Goal: Task Accomplishment & Management: Use online tool/utility

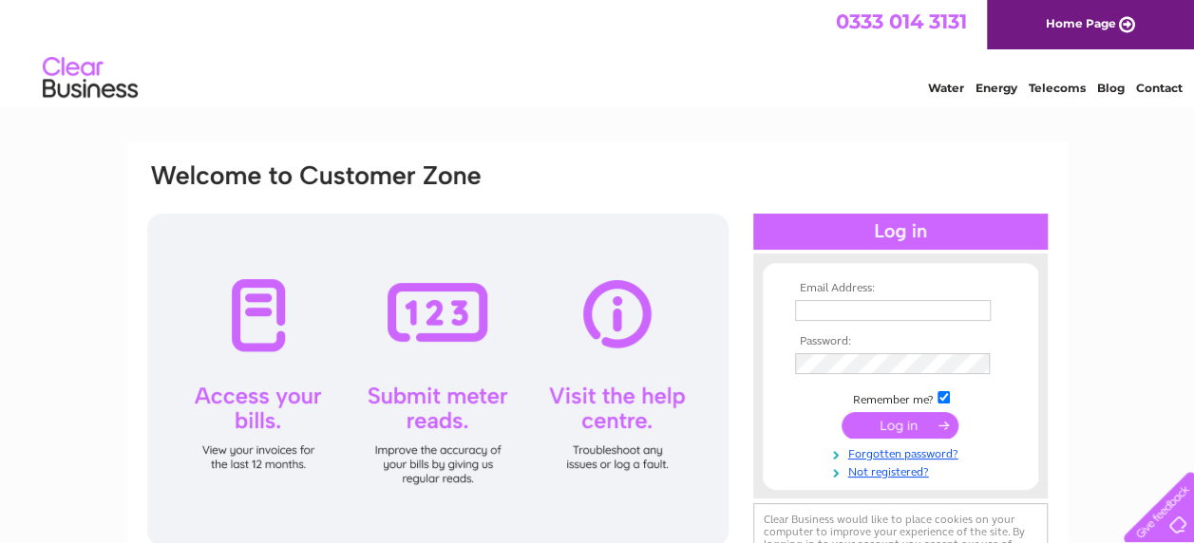
type input "karenbennett764@gmail.com"
click at [908, 431] on input "submit" at bounding box center [899, 425] width 117 height 27
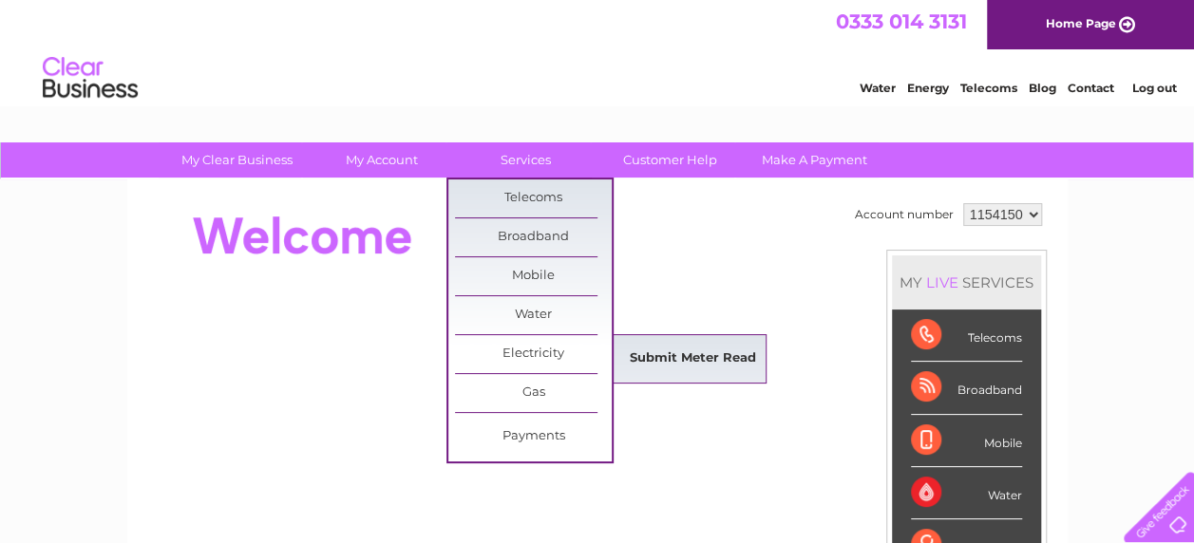
click at [661, 352] on link "Submit Meter Read" at bounding box center [692, 359] width 157 height 38
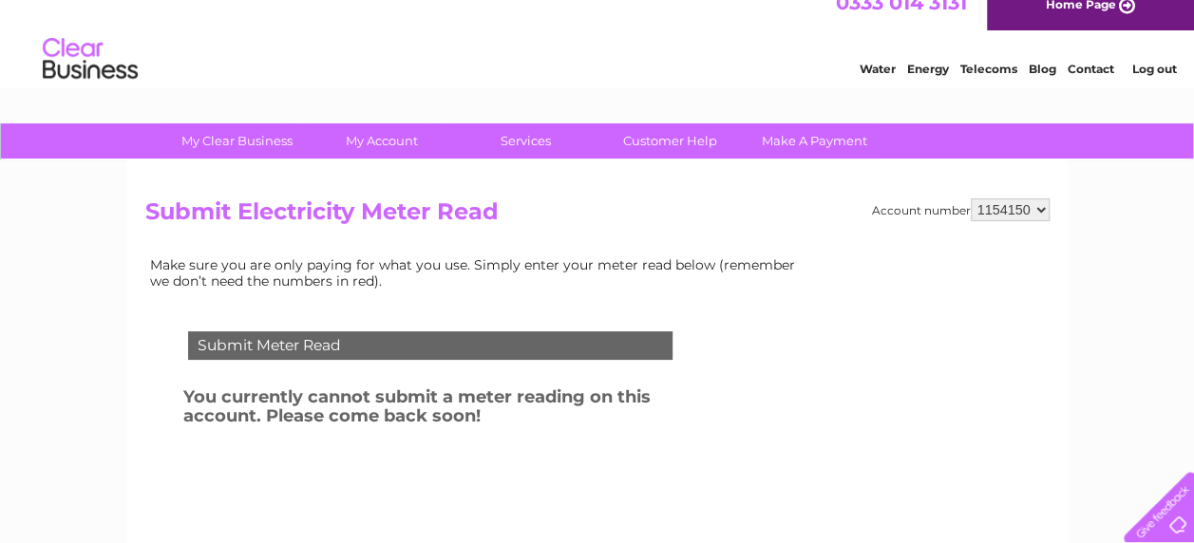
scroll to position [15, 0]
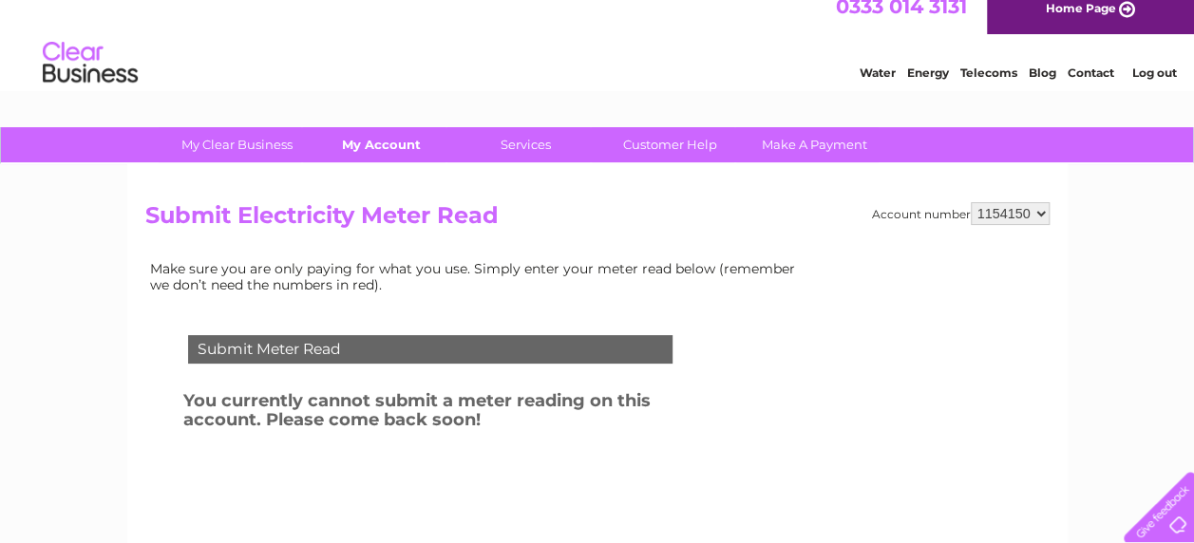
click at [375, 144] on link "My Account" at bounding box center [381, 144] width 157 height 35
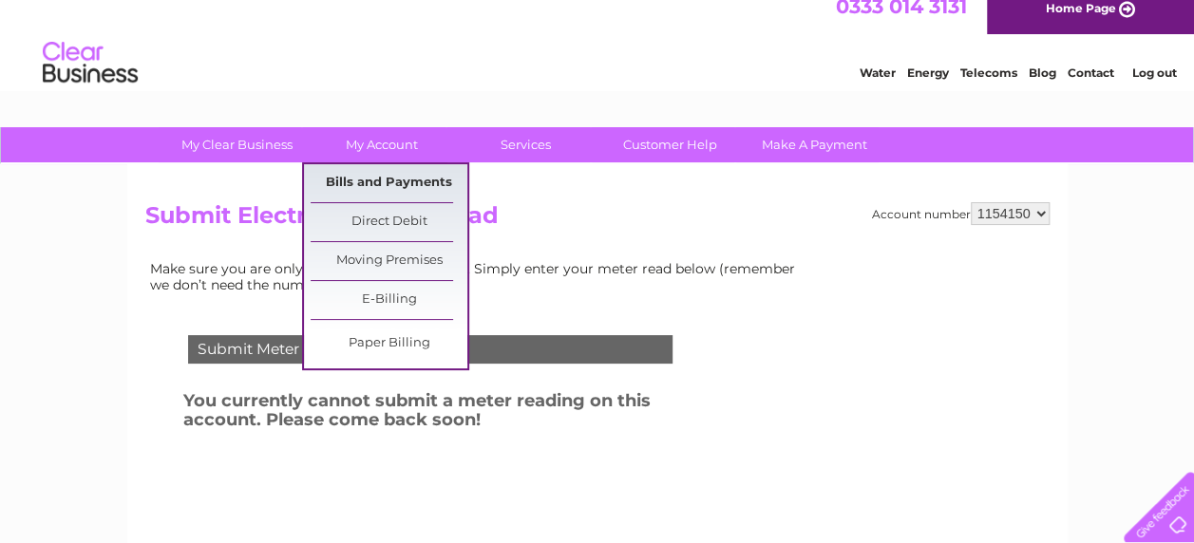
click at [367, 181] on link "Bills and Payments" at bounding box center [389, 183] width 157 height 38
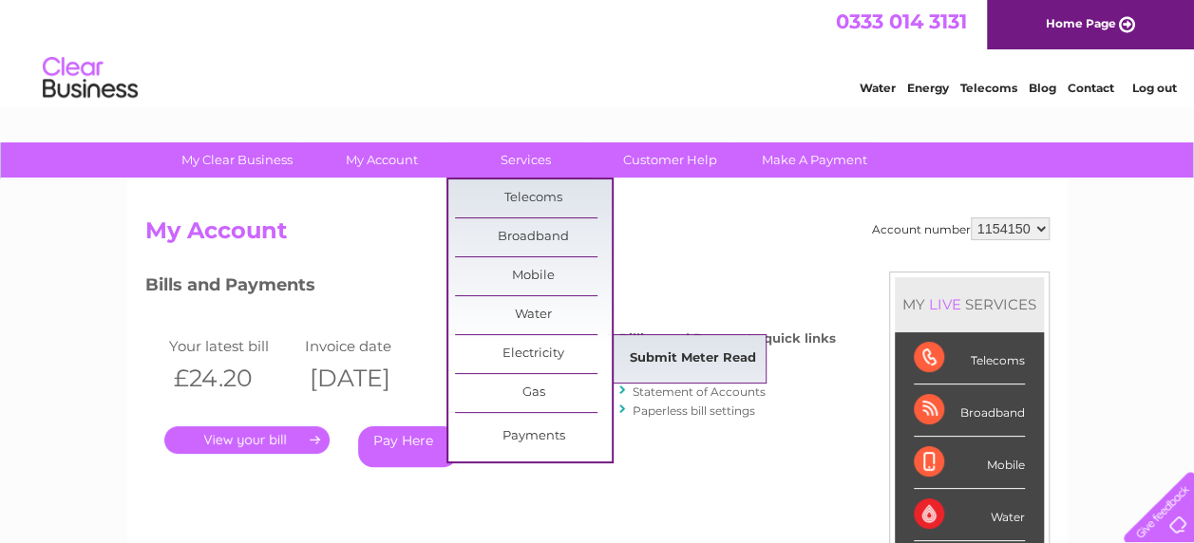
click at [707, 359] on link "Submit Meter Read" at bounding box center [692, 359] width 157 height 38
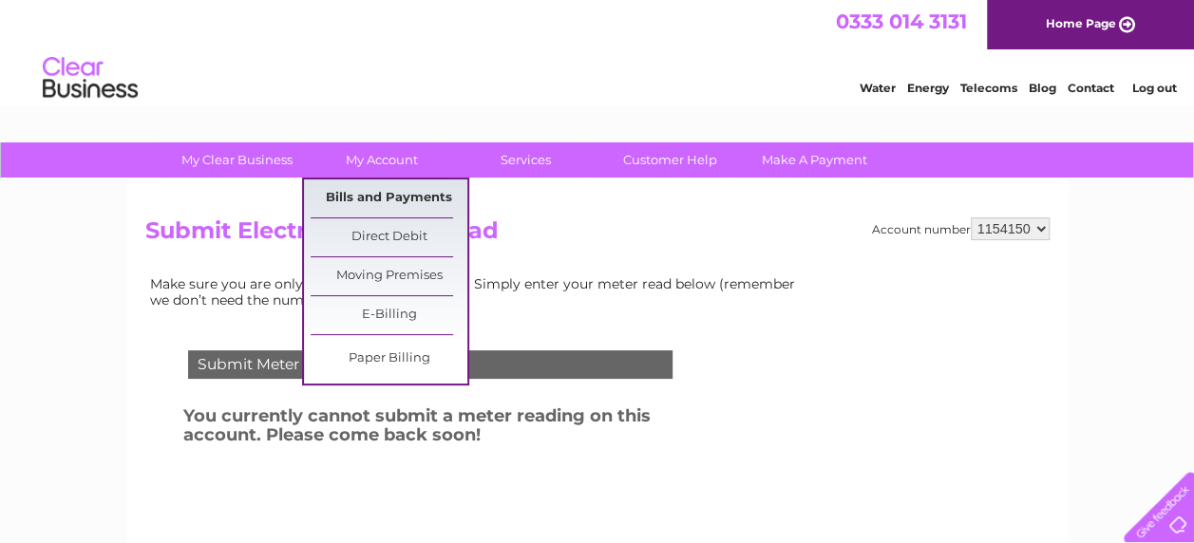
click at [366, 192] on link "Bills and Payments" at bounding box center [389, 198] width 157 height 38
click at [395, 192] on link "Bills and Payments" at bounding box center [389, 198] width 157 height 38
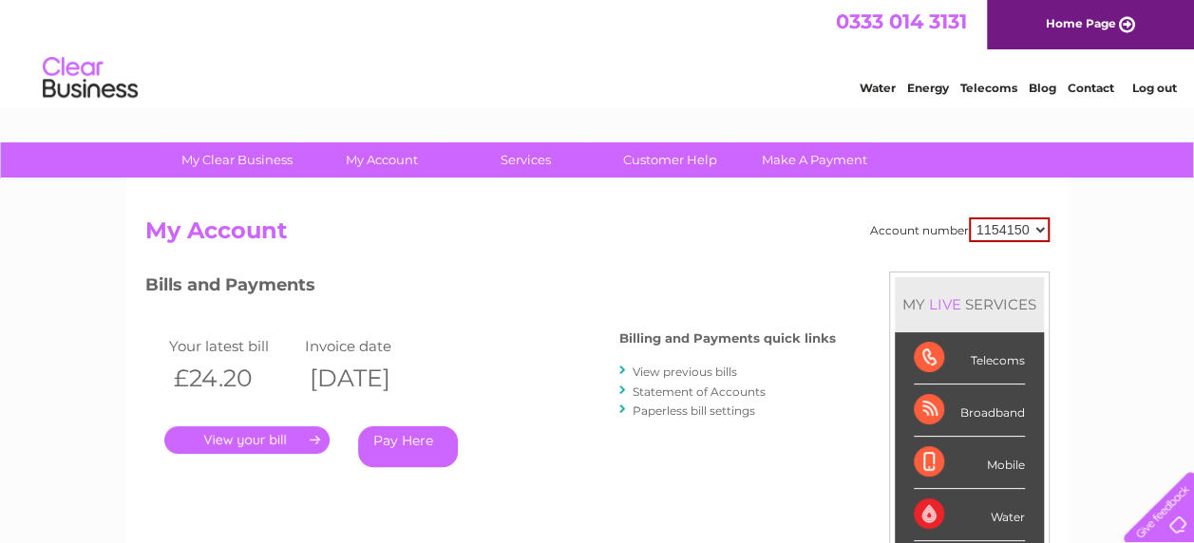
click at [1159, 82] on link "Log out" at bounding box center [1153, 88] width 45 height 14
